Goal: Transaction & Acquisition: Book appointment/travel/reservation

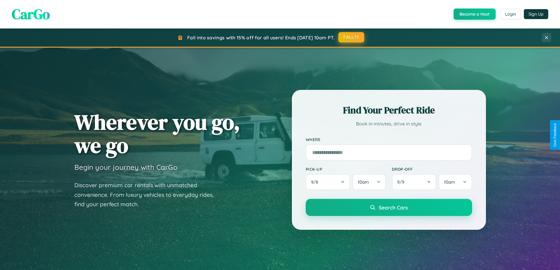
click at [352, 37] on button "FALL15" at bounding box center [352, 37] width 26 height 11
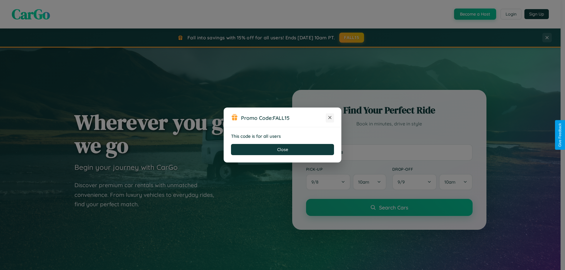
click at [330, 118] on icon at bounding box center [330, 118] width 6 height 6
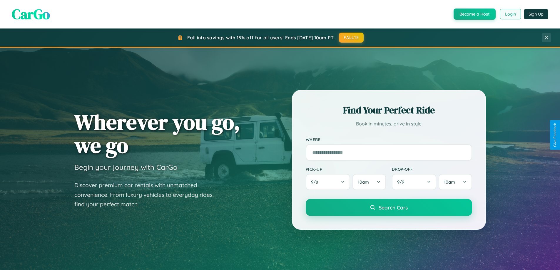
click at [510, 14] on button "Login" at bounding box center [510, 14] width 21 height 11
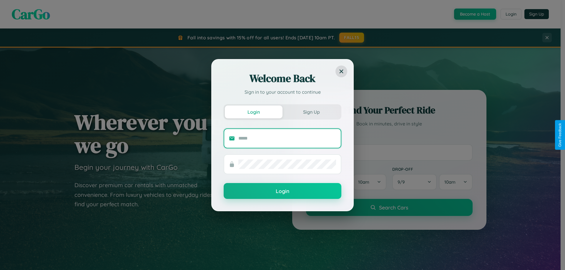
click at [287, 138] on input "text" at bounding box center [287, 138] width 98 height 9
type input "**********"
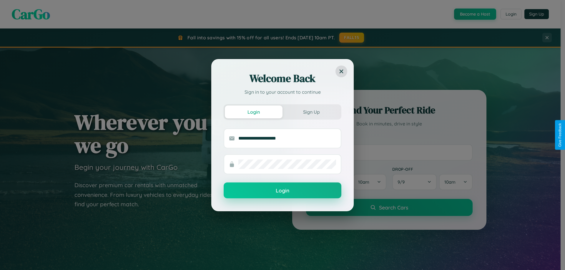
click at [282, 191] on button "Login" at bounding box center [283, 191] width 118 height 16
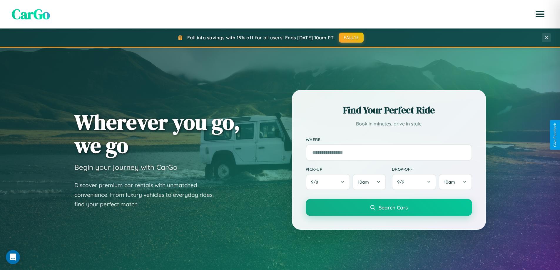
scroll to position [689, 0]
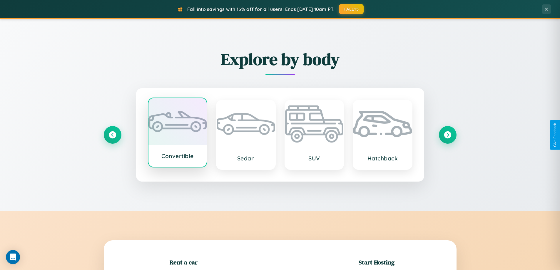
click at [177, 133] on div at bounding box center [178, 121] width 59 height 47
